Goal: Find specific page/section: Find specific page/section

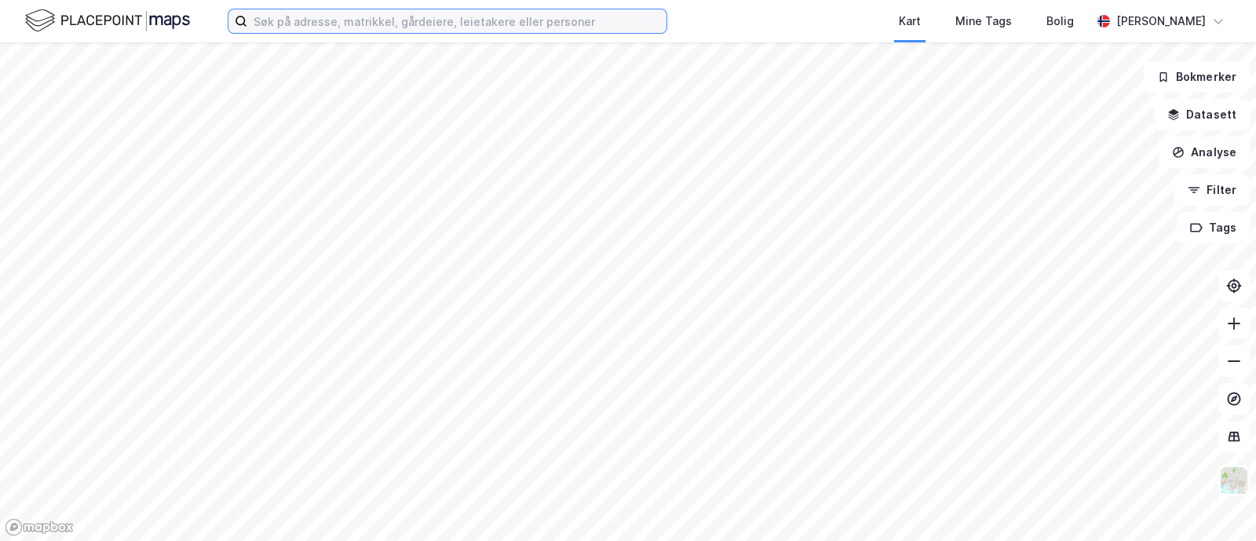
click at [404, 22] on input at bounding box center [456, 21] width 419 height 24
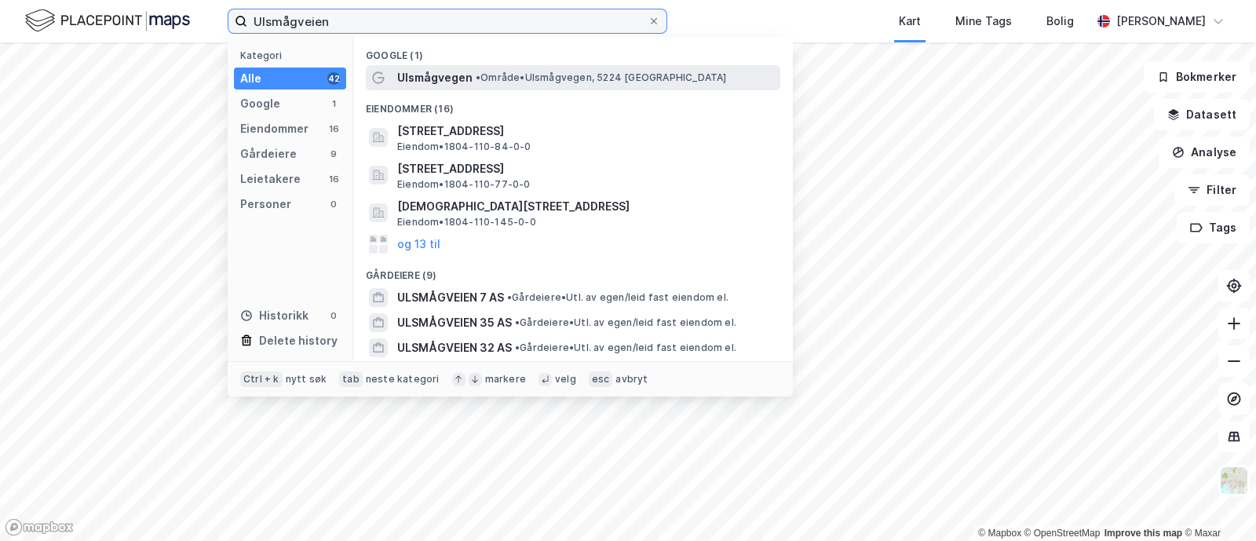
type input "Ulsmågveien"
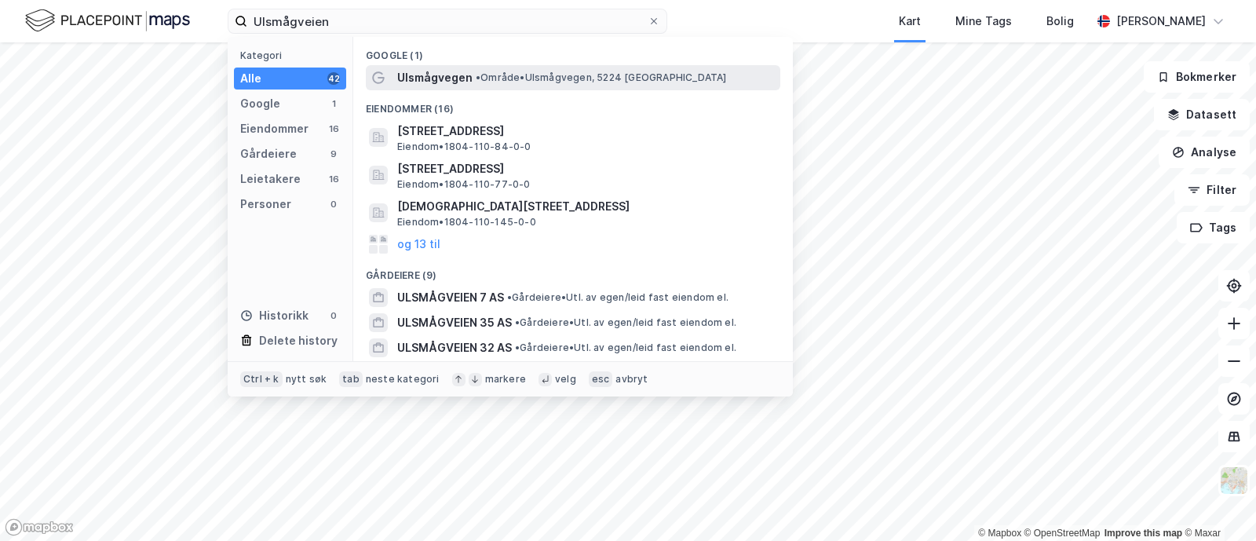
click at [425, 71] on span "Ulsmågvegen" at bounding box center [434, 77] width 75 height 19
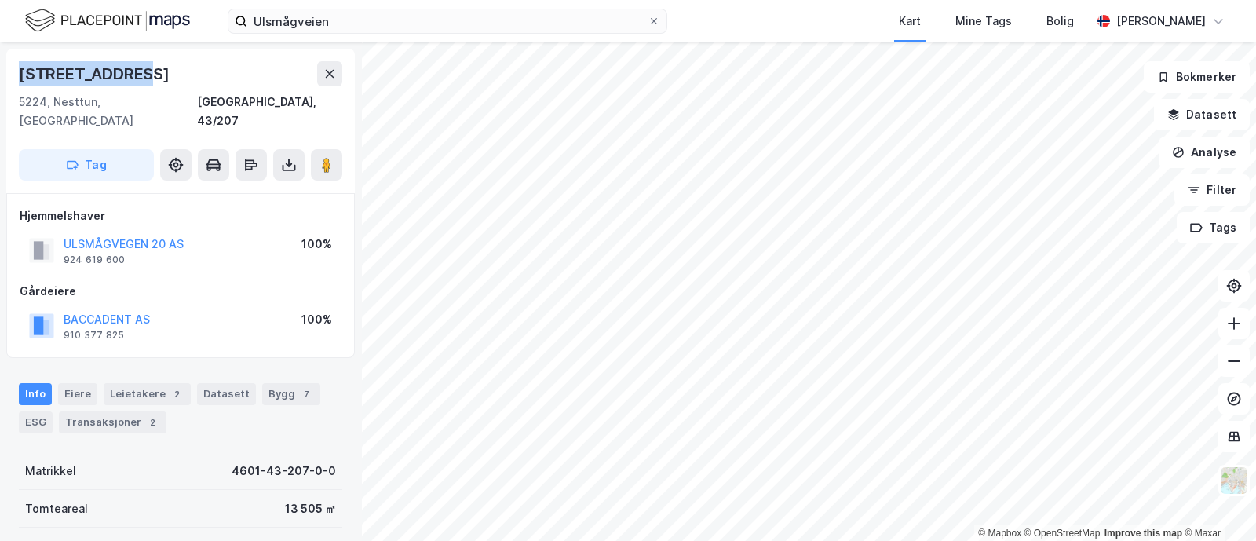
drag, startPoint x: 139, startPoint y: 73, endPoint x: 0, endPoint y: 87, distance: 139.7
click at [0, 87] on div "Ulsmågvegen 20 5224, Nesttun, [GEOGRAPHIC_DATA], 43/207 Tag Hjemmelshaver ULSMÅ…" at bounding box center [180, 291] width 361 height 499
